Goal: Find specific page/section: Find specific page/section

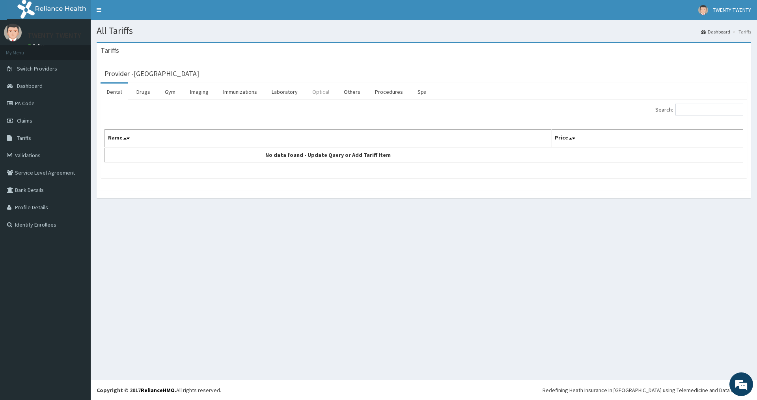
click at [310, 91] on link "Optical" at bounding box center [321, 92] width 30 height 17
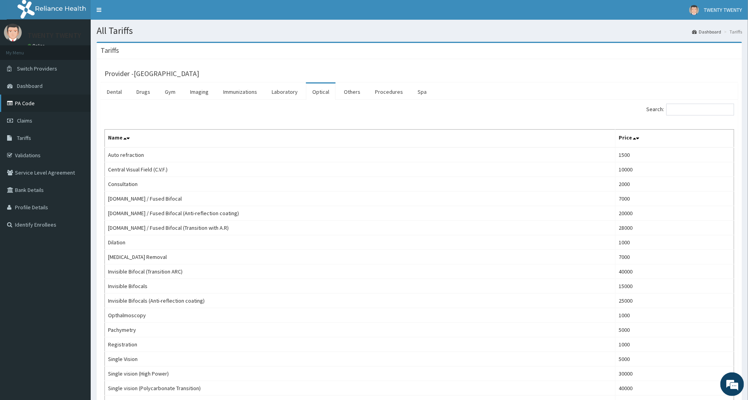
click at [21, 103] on link "PA Code" at bounding box center [45, 103] width 91 height 17
